Goal: Information Seeking & Learning: Learn about a topic

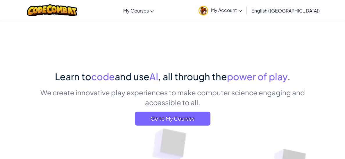
click at [190, 104] on p "We create innovative play experiences to make computer science engaging and acc…" at bounding box center [172, 97] width 273 height 20
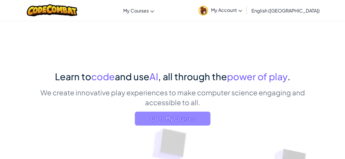
click at [187, 117] on span "Go to My Courses" at bounding box center [172, 118] width 75 height 14
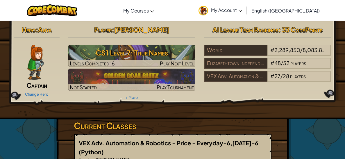
click at [187, 117] on div "Hero : Anya Captain Change Hero Player : [PERSON_NAME] CS1 Level 7: True Names …" at bounding box center [172, 70] width 351 height 98
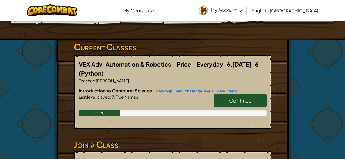
scroll to position [79, 0]
click at [224, 97] on link "Continue" at bounding box center [240, 100] width 52 height 13
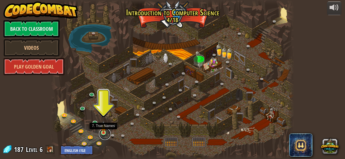
click at [104, 133] on link at bounding box center [105, 134] width 12 height 12
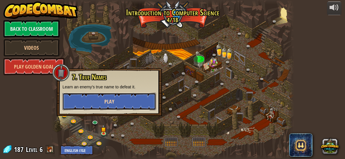
click at [110, 103] on span "Play" at bounding box center [109, 101] width 10 height 7
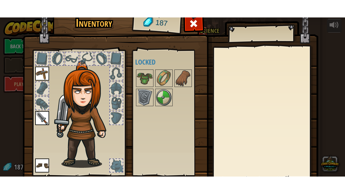
scroll to position [42, 0]
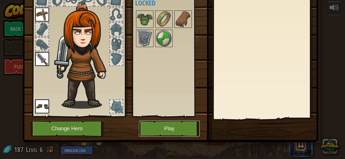
click at [154, 123] on button "Play" at bounding box center [169, 128] width 61 height 16
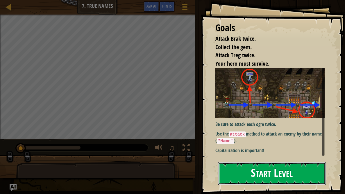
click at [311, 158] on button "Start Level" at bounding box center [272, 173] width 108 height 23
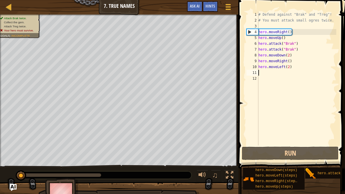
click at [263, 71] on div "# Defend against "Brak" and "Treg"! # You must attack small ogres twice. hero .…" at bounding box center [296, 84] width 79 height 145
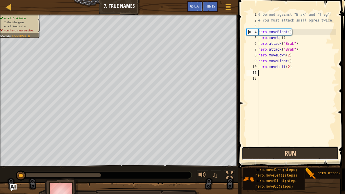
click at [269, 152] on button "Run" at bounding box center [290, 152] width 97 height 13
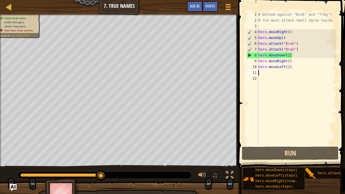
click at [292, 59] on div "# Defend against "Brak" and "Treg"! # You must attack small ogres twice. hero .…" at bounding box center [296, 84] width 79 height 145
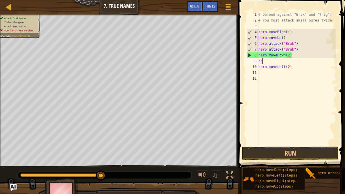
type textarea "h"
type textarea "hero.moveLeft(2)"
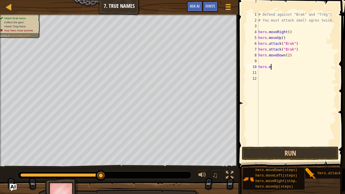
type textarea "h"
type textarea "hero.moveDown(2)"
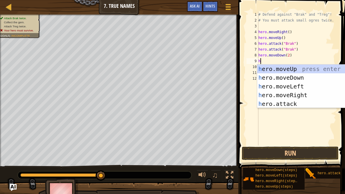
scroll to position [3, 0]
click at [289, 104] on div "h ero.moveUp press enter h ero.moveDown press enter h ero.moveLeft press enter …" at bounding box center [312, 94] width 110 height 61
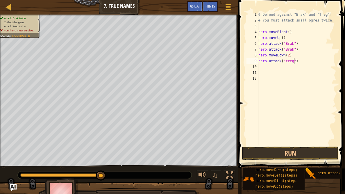
scroll to position [3, 3]
type textarea "hero.attack("Treg")"
click at [293, 62] on div "# Defend against "Brak" and "Treg"! # You must attack small ogres twice. hero .…" at bounding box center [296, 84] width 79 height 145
click at [301, 61] on div "# Defend against "Brak" and "Treg"! # You must attack small ogres twice. hero .…" at bounding box center [296, 84] width 79 height 145
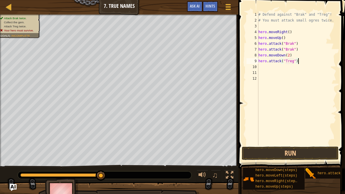
click at [297, 83] on div "# Defend against "Brak" and "Treg"! # You must attack small ogres twice. hero .…" at bounding box center [296, 84] width 79 height 145
click at [276, 66] on div "# Defend against "Brak" and "Treg"! # You must attack small ogres twice. hero .…" at bounding box center [296, 84] width 79 height 145
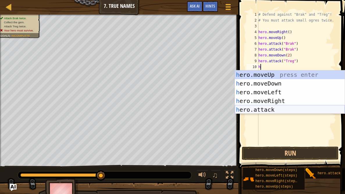
click at [264, 108] on div "h ero.moveUp press enter h ero.moveDown press enter h ero.moveLeft press enter …" at bounding box center [290, 100] width 110 height 61
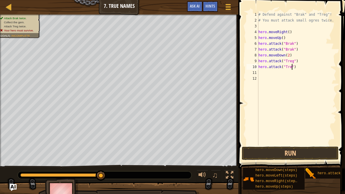
scroll to position [3, 3]
click at [326, 151] on button "Run" at bounding box center [290, 152] width 97 height 13
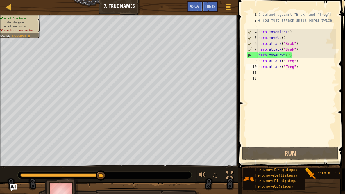
click at [291, 55] on div "# Defend against "Brak" and "Treg"! # You must attack small ogres twice. hero .…" at bounding box center [296, 84] width 79 height 145
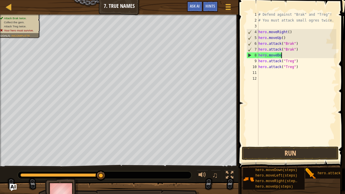
scroll to position [3, 1]
type textarea "h"
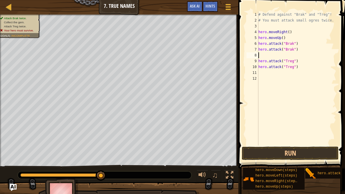
type textarea "hero.attack("Brak")"
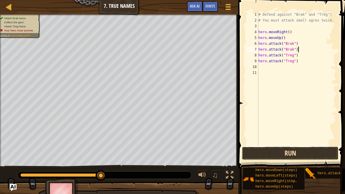
click at [271, 147] on button "Run" at bounding box center [290, 152] width 97 height 13
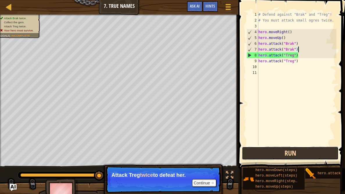
click at [271, 147] on button "Run" at bounding box center [290, 152] width 97 height 13
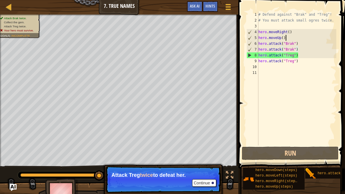
click at [285, 37] on div "# Defend against "Brak" and "Treg"! # You must attack small ogres twice. hero .…" at bounding box center [296, 84] width 79 height 145
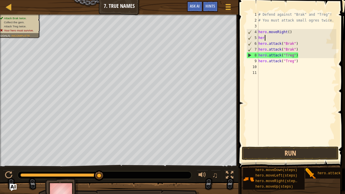
type textarea "h"
type textarea "hero.moveRight()"
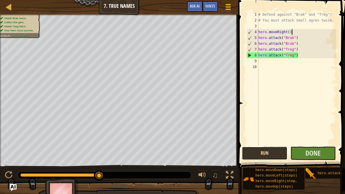
click at [266, 154] on button "Run" at bounding box center [265, 152] width 46 height 13
click at [325, 152] on button "Done" at bounding box center [313, 152] width 46 height 13
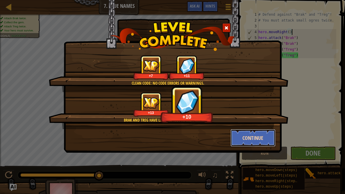
click at [256, 135] on button "Continue" at bounding box center [252, 137] width 45 height 17
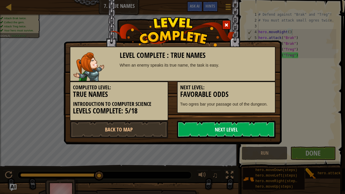
click at [254, 130] on link "Next Level" at bounding box center [226, 128] width 98 height 17
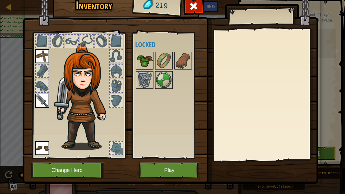
click at [143, 68] on img at bounding box center [144, 61] width 16 height 16
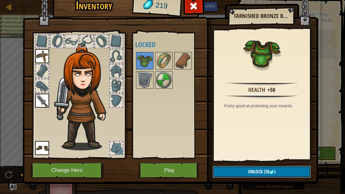
click at [238, 158] on button "Unlock (50 )" at bounding box center [261, 171] width 98 height 12
click at [238, 158] on button "Confirm" at bounding box center [261, 171] width 98 height 12
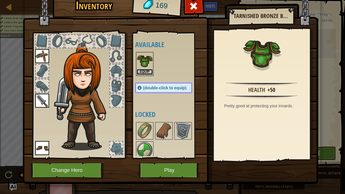
click at [142, 71] on button "Equip" at bounding box center [144, 72] width 16 height 6
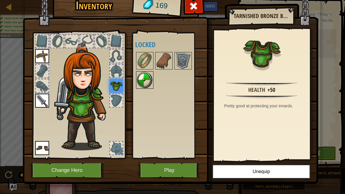
click at [144, 78] on img at bounding box center [144, 80] width 16 height 16
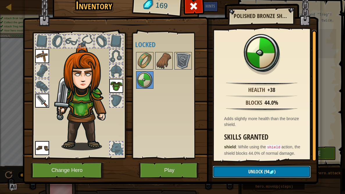
click at [281, 158] on button "Unlock (94 )" at bounding box center [261, 171] width 98 height 12
click at [267, 158] on button "Confirm" at bounding box center [261, 171] width 98 height 12
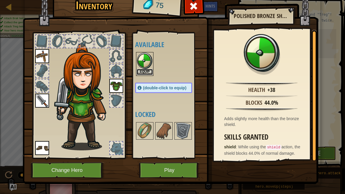
click at [142, 72] on button "Equip" at bounding box center [144, 72] width 16 height 6
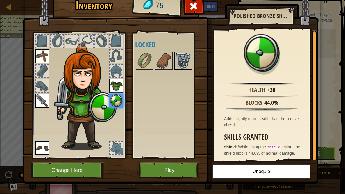
click at [186, 58] on img at bounding box center [183, 61] width 16 height 16
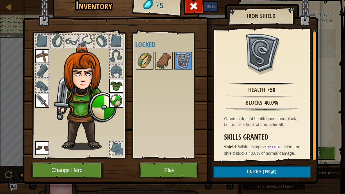
click at [147, 58] on img at bounding box center [144, 61] width 16 height 16
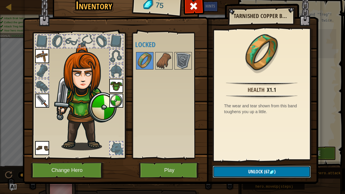
click at [249, 158] on span "Unlock" at bounding box center [255, 171] width 15 height 6
click at [248, 158] on button "Confirm" at bounding box center [261, 171] width 98 height 12
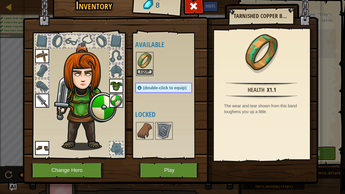
click at [140, 70] on button "Equip" at bounding box center [144, 72] width 16 height 6
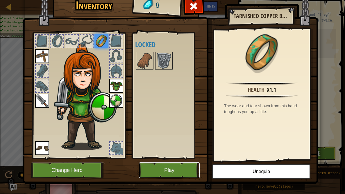
click at [172, 158] on button "Play" at bounding box center [169, 170] width 61 height 16
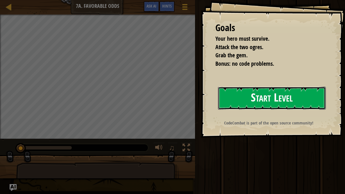
click at [240, 100] on button "Start Level" at bounding box center [272, 98] width 108 height 23
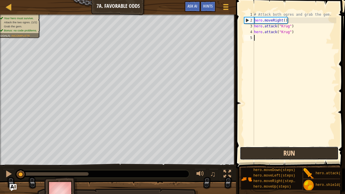
click at [297, 153] on button "Run" at bounding box center [288, 152] width 99 height 13
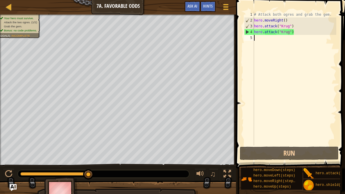
type textarea "h"
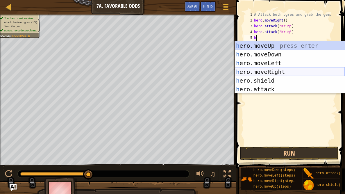
click at [278, 71] on div "h ero.moveUp press enter h ero.moveDown press enter h ero.moveLeft press enter …" at bounding box center [290, 76] width 110 height 70
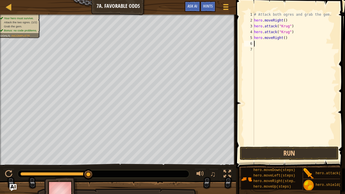
type textarea "h"
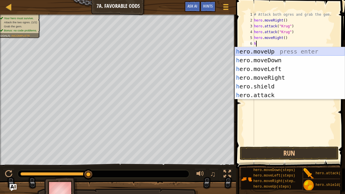
click at [266, 48] on div "h ero.moveUp press enter h ero.moveDown press enter h ero.moveLeft press enter …" at bounding box center [290, 82] width 110 height 70
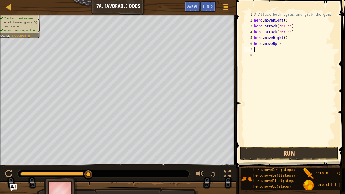
type textarea "h"
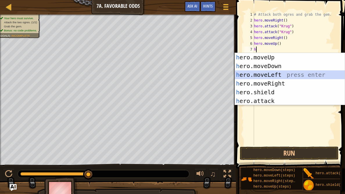
click at [271, 73] on div "h ero.moveUp press enter h ero.moveDown press enter h ero.moveLeft press enter …" at bounding box center [290, 88] width 110 height 70
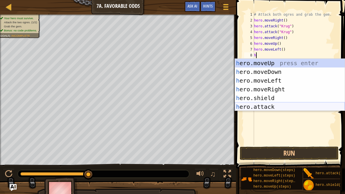
click at [261, 107] on div "h ero.moveUp press enter h ero.moveDown press enter h ero.moveLeft press enter …" at bounding box center [290, 94] width 110 height 70
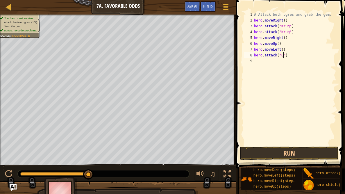
scroll to position [3, 2]
type textarea "hero.attack("Grump")"
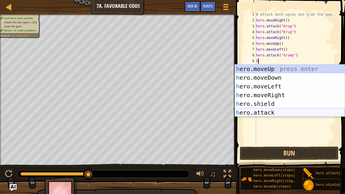
click at [273, 111] on div "h ero.moveUp press enter h ero.moveDown press enter h ero.moveLeft press enter …" at bounding box center [290, 99] width 110 height 70
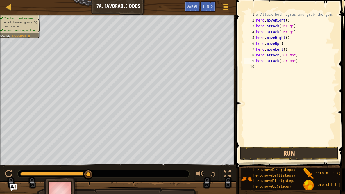
scroll to position [3, 3]
click at [282, 150] on button "Run" at bounding box center [288, 152] width 99 height 13
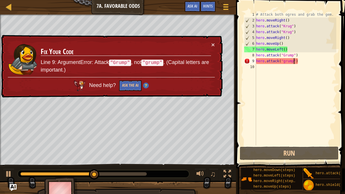
click at [285, 61] on div "# Attack both ogres and grab the gem. hero . moveRight ( ) hero . attack ( "[PE…" at bounding box center [296, 84] width 82 height 145
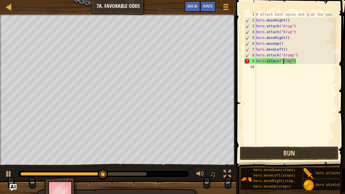
type textarea "hero.attack("Grump")"
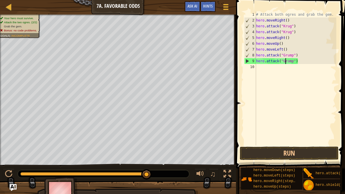
click at [258, 66] on div "# Attack both ogres and grab the gem. hero . moveRight ( ) hero . attack ( "[PE…" at bounding box center [296, 84] width 82 height 145
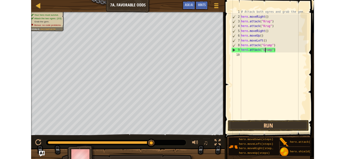
scroll to position [3, 0]
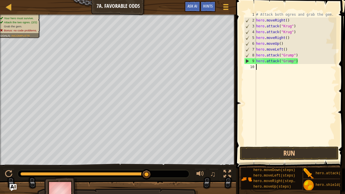
type textarea "h"
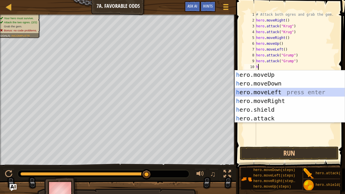
click at [270, 93] on div "h ero.moveUp press enter h ero.moveDown press enter h ero.moveLeft press enter …" at bounding box center [290, 105] width 110 height 70
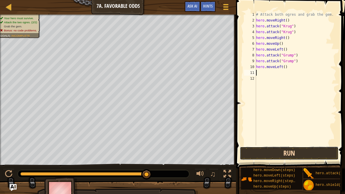
click at [269, 149] on button "Run" at bounding box center [288, 152] width 99 height 13
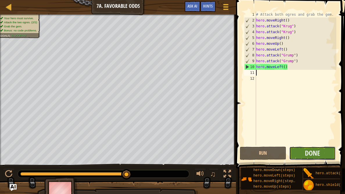
click at [322, 150] on button "Done" at bounding box center [312, 152] width 46 height 13
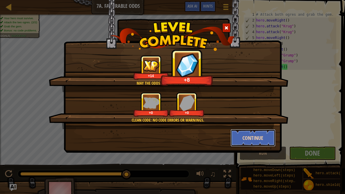
click at [257, 134] on button "Continue" at bounding box center [252, 137] width 45 height 17
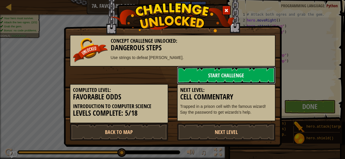
click at [218, 77] on link "Start Challenge" at bounding box center [226, 74] width 98 height 17
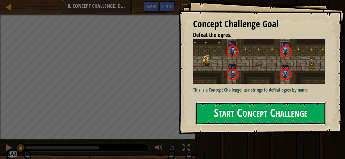
click at [240, 117] on button "Start Concept Challenge" at bounding box center [260, 113] width 130 height 23
